Goal: Check status: Check status

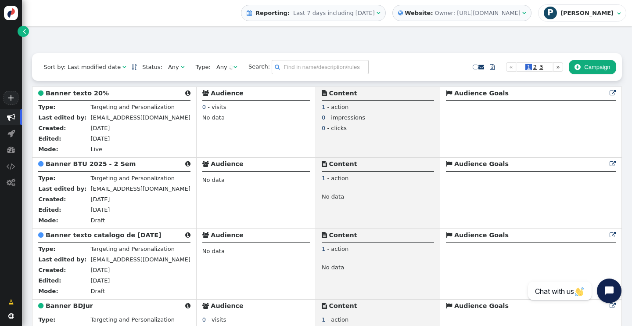
click at [597, 13] on div "[PERSON_NAME]" at bounding box center [587, 13] width 55 height 7
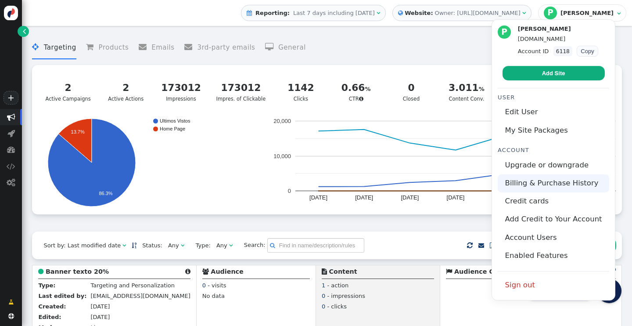
click at [549, 181] on link "Billing & Purchase History" at bounding box center [553, 183] width 111 height 18
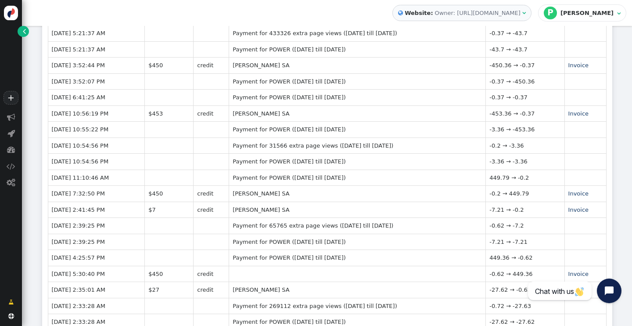
scroll to position [204, 0]
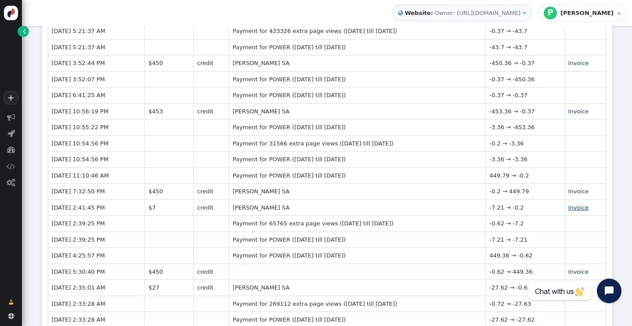
click at [580, 205] on link "Invoice" at bounding box center [578, 207] width 20 height 7
click at [607, 195] on div "« ◂ 1 2 3 4 5 ▸ » Date Amount Type Description Balance [DATE] 4:40:36 PM $450 c…" at bounding box center [327, 299] width 570 height 678
click at [586, 192] on link "Invoice" at bounding box center [578, 191] width 20 height 7
click at [613, 171] on div "Your Purchase History All Payments made to Personyze. Please be aware that invo…" at bounding box center [327, 235] width 610 height 827
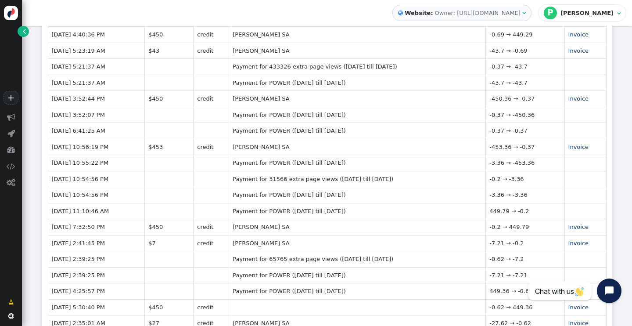
scroll to position [159, 0]
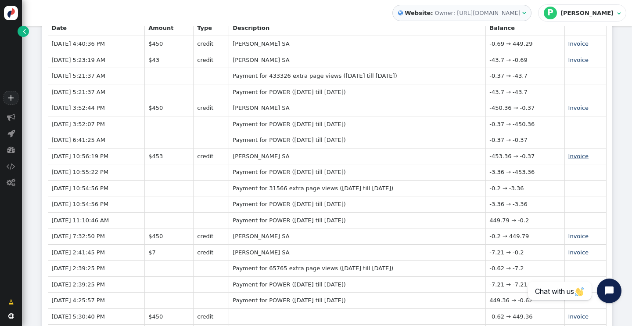
click at [583, 154] on link "Invoice" at bounding box center [578, 156] width 20 height 7
click at [583, 109] on link "Invoice" at bounding box center [578, 107] width 20 height 7
